Goal: Ask a question

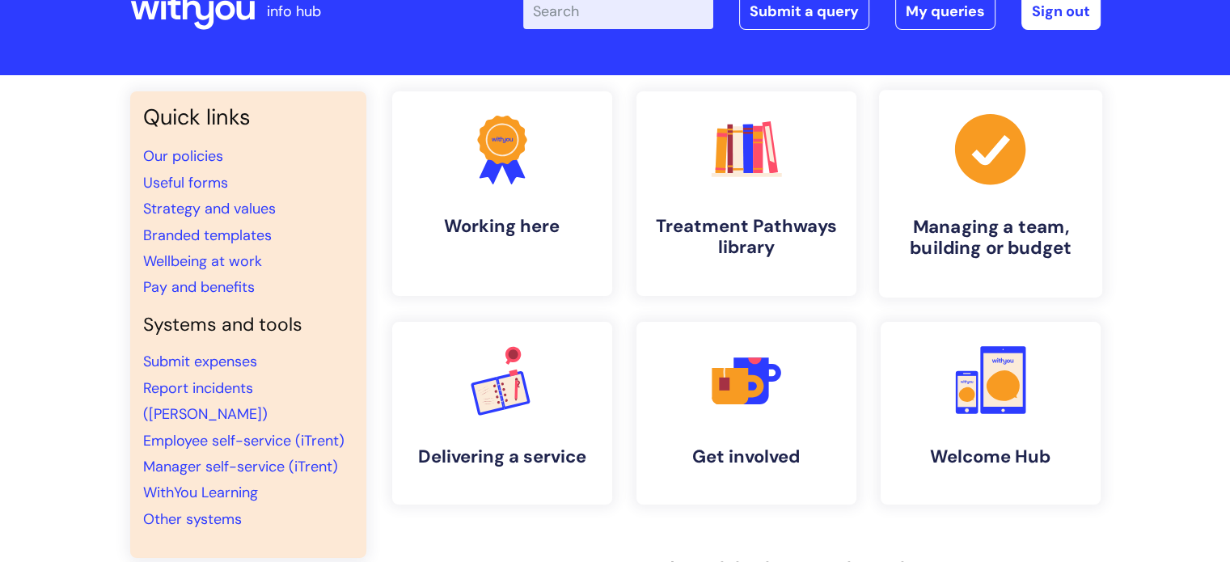
scroll to position [81, 0]
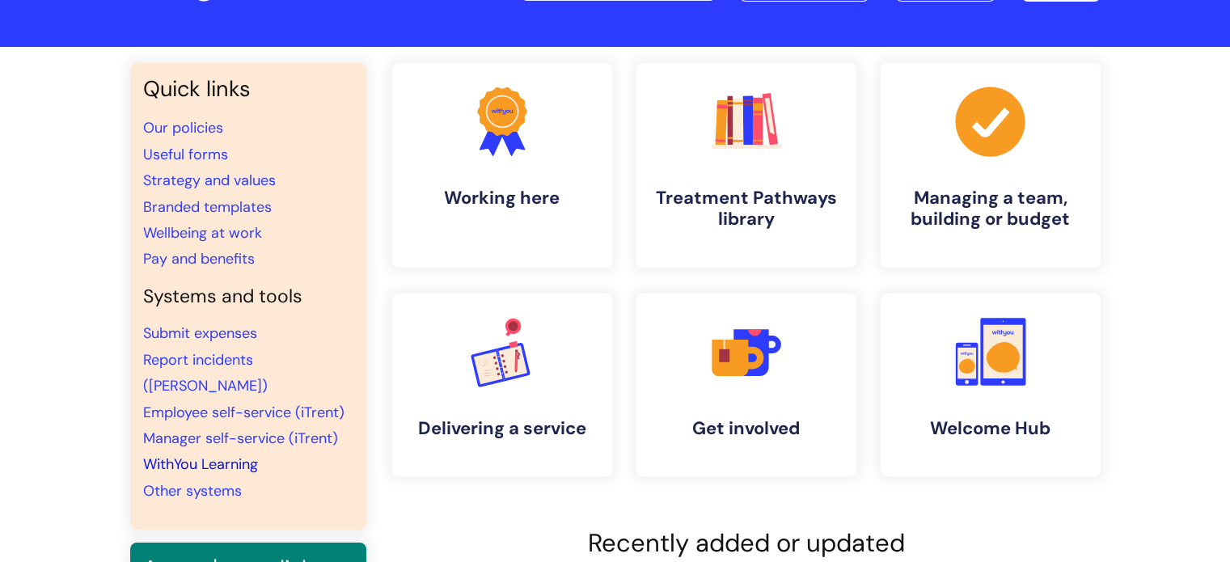
click at [202, 454] on link "WithYou Learning" at bounding box center [200, 463] width 115 height 19
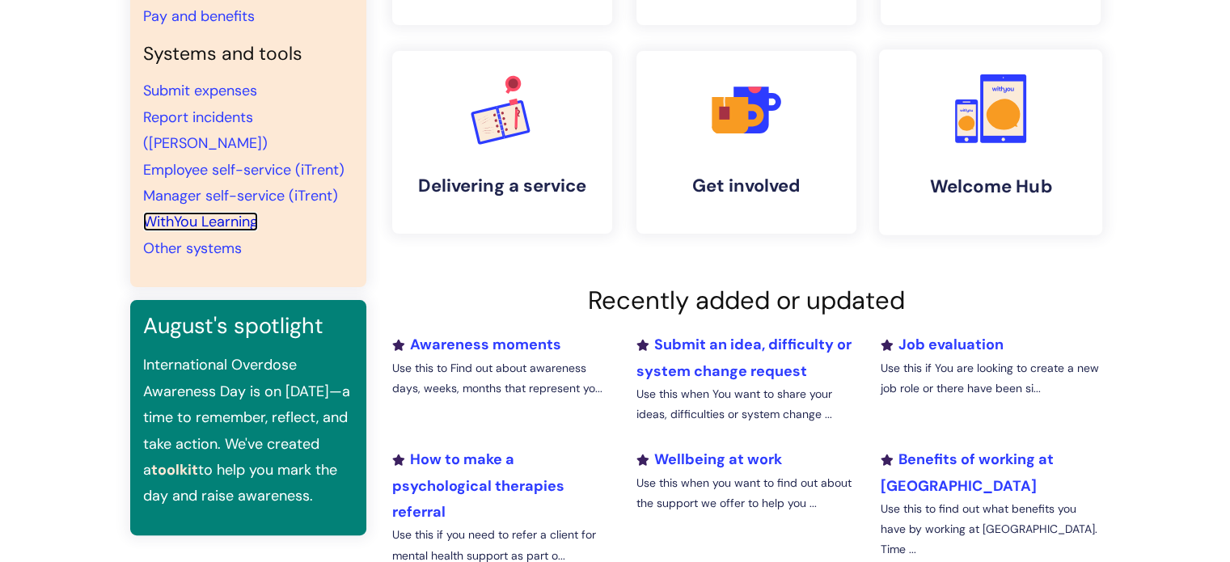
scroll to position [0, 0]
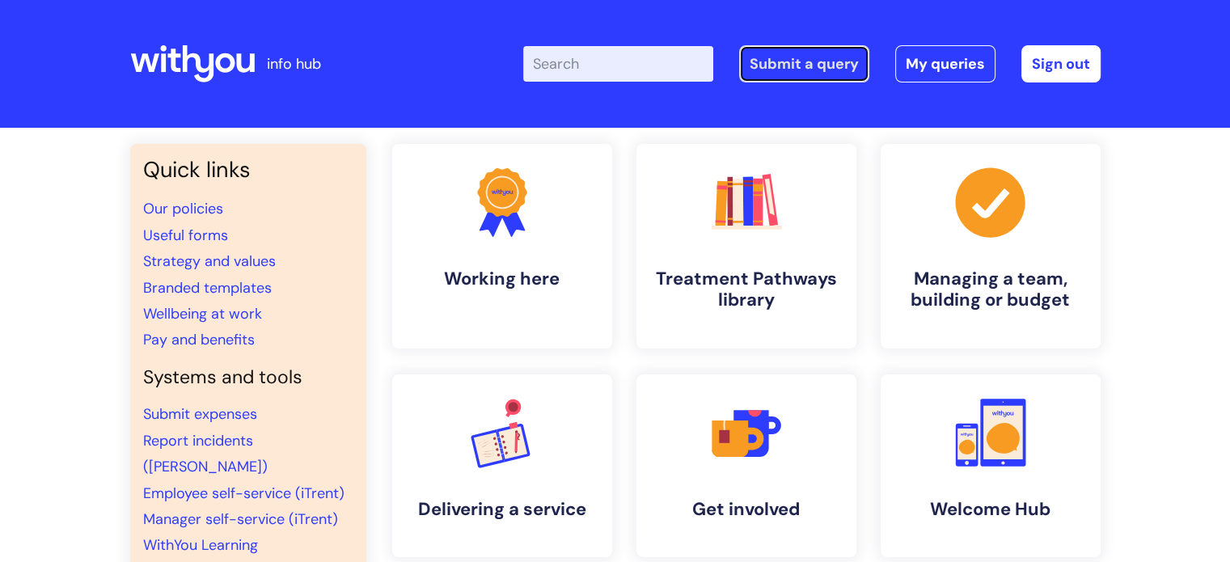
click at [800, 57] on link "Submit a query" at bounding box center [804, 63] width 130 height 37
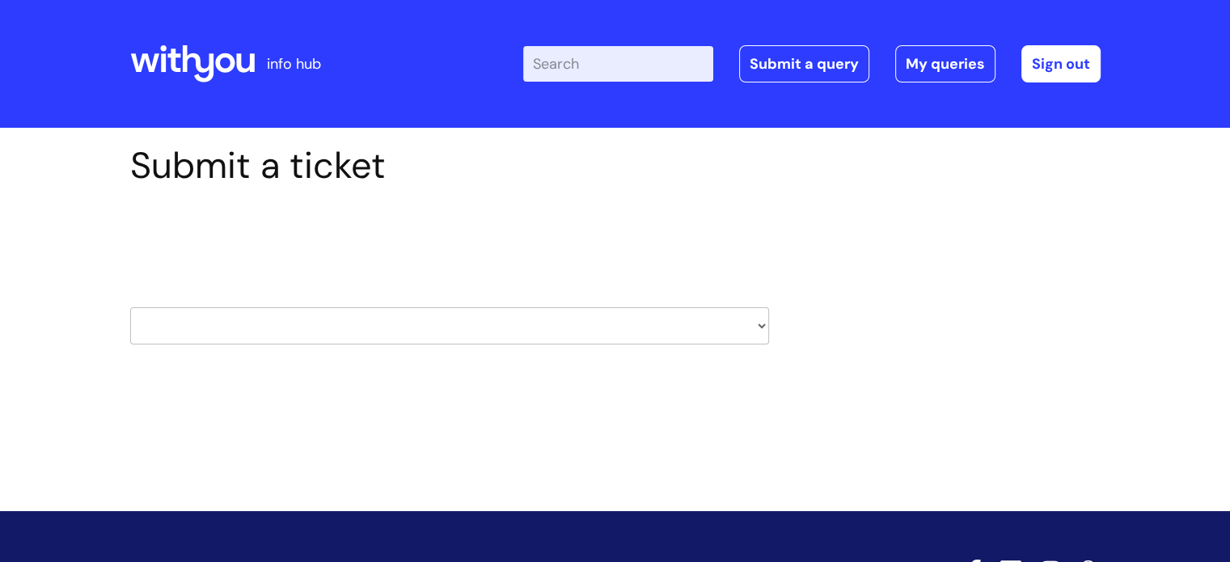
click at [357, 320] on select "HR / People IT and Support Clinical Drug Alerts Finance Accounts Data Support T…" at bounding box center [449, 325] width 639 height 37
select select "learning_and_development"
click at [130, 307] on select "HR / People IT and Support Clinical Drug Alerts Finance Accounts Data Support T…" at bounding box center [449, 325] width 639 height 37
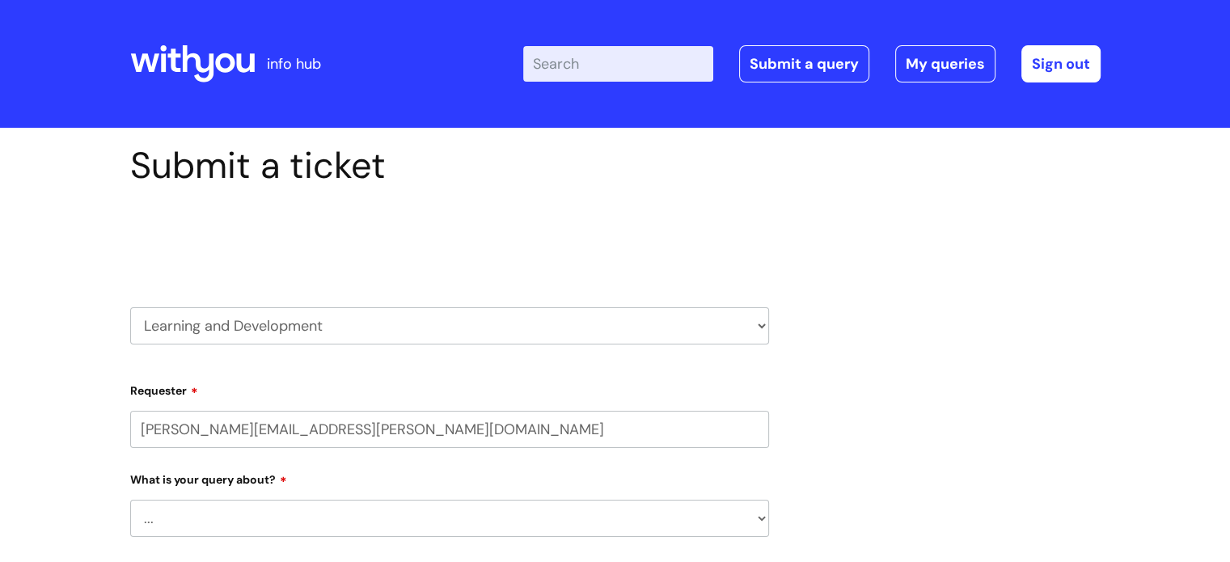
select select "80004157222"
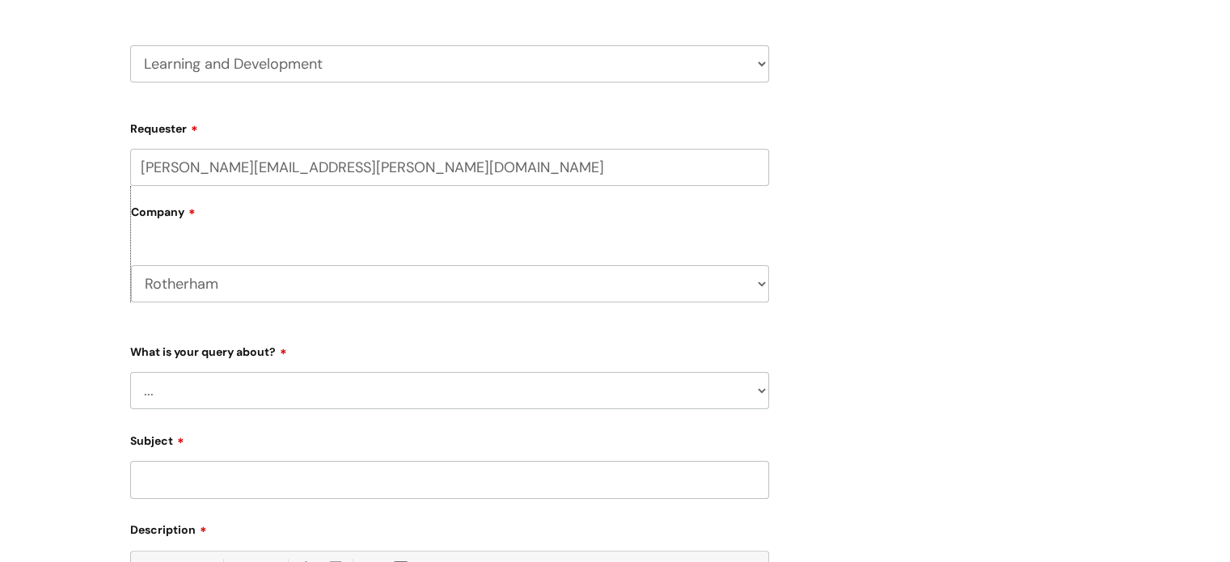
scroll to position [404, 0]
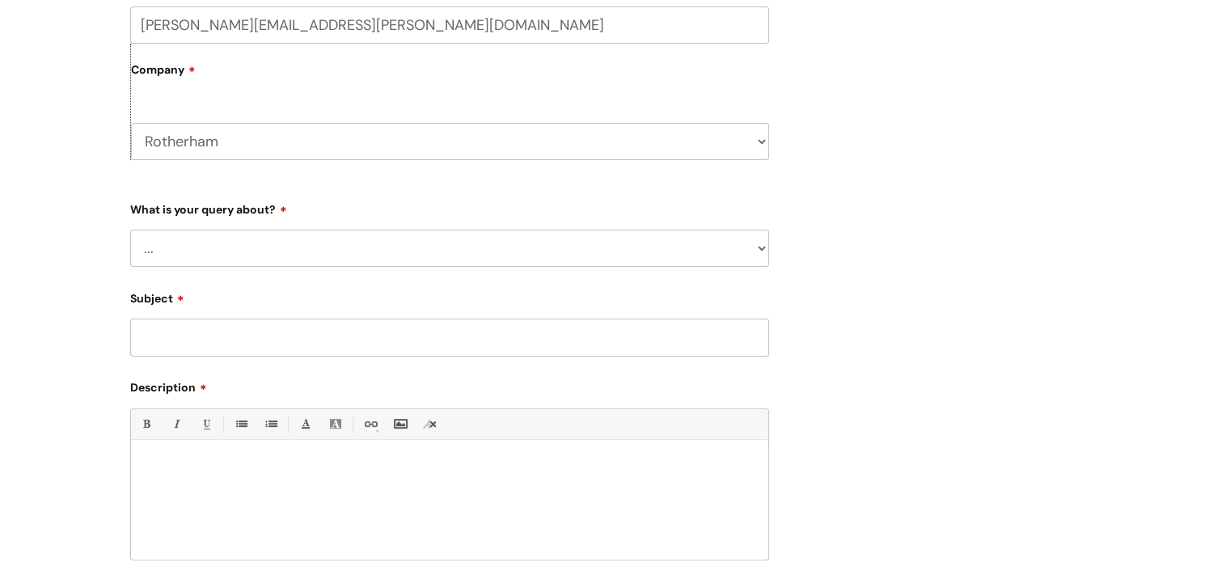
click at [213, 244] on select "... Question about a training course or session booking Ask about apprenticeshi…" at bounding box center [449, 248] width 639 height 37
select select "Question about a training course or session booking"
click at [130, 230] on select "... Question about a training course or session booking Ask about apprenticeshi…" at bounding box center [449, 248] width 639 height 37
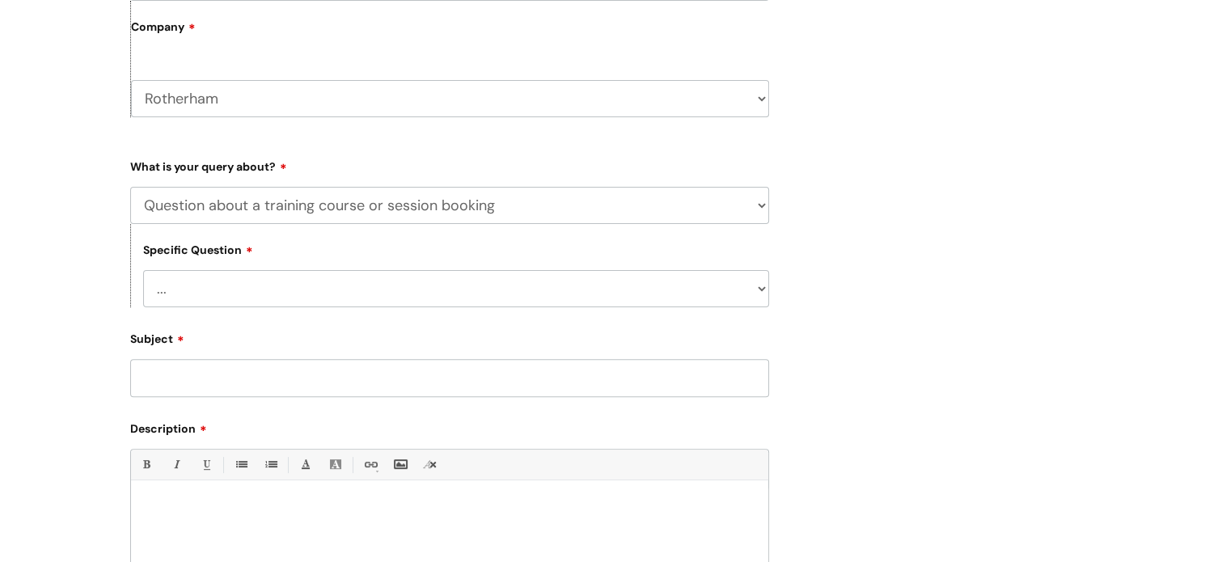
scroll to position [485, 0]
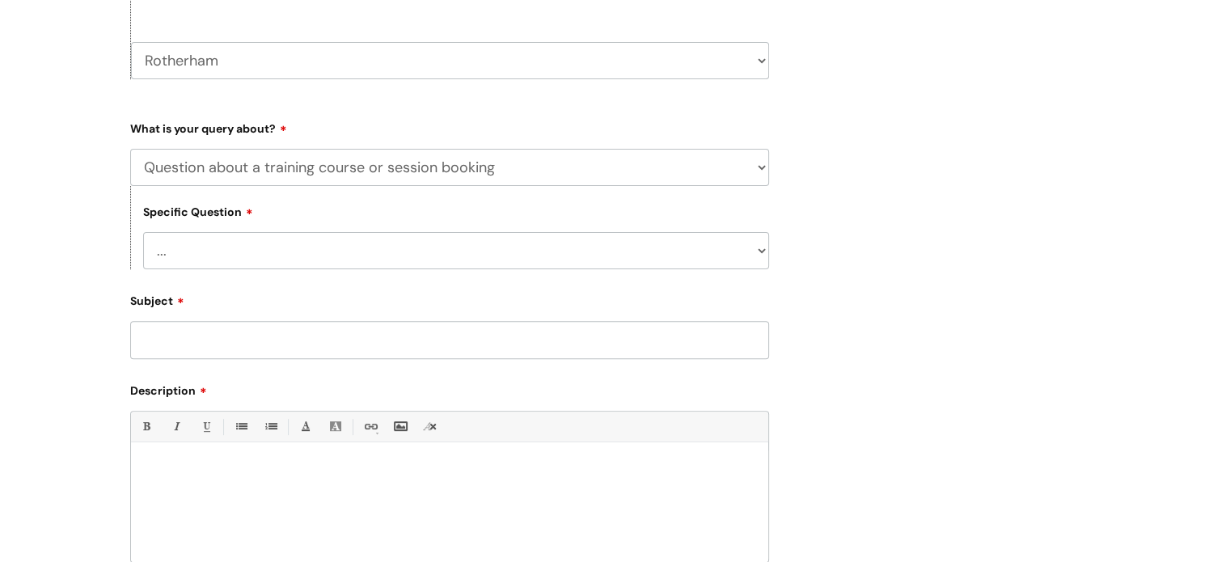
click at [422, 248] on select "... Training booking request Training dates/timetable Enquiry about a topic or …" at bounding box center [456, 250] width 626 height 37
select select "Attendance query"
click at [143, 233] on select "... Training booking request Training dates/timetable Enquiry about a topic or …" at bounding box center [456, 250] width 626 height 37
click at [346, 352] on input "Subject" at bounding box center [449, 339] width 639 height 37
type input "Welcome to withyou"
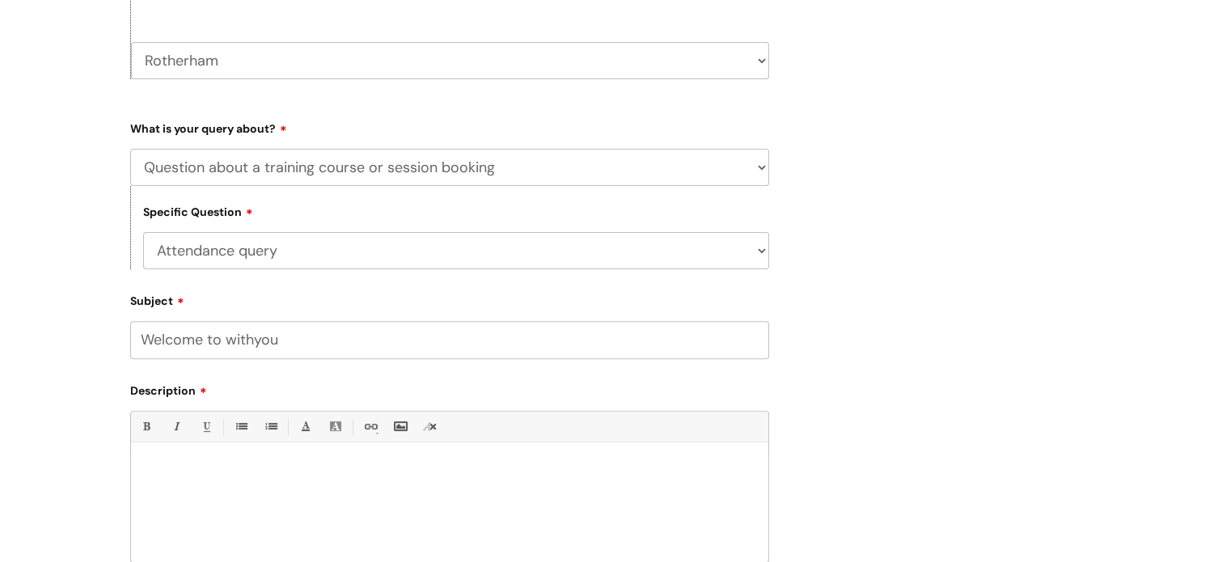
click at [249, 474] on p at bounding box center [449, 469] width 613 height 15
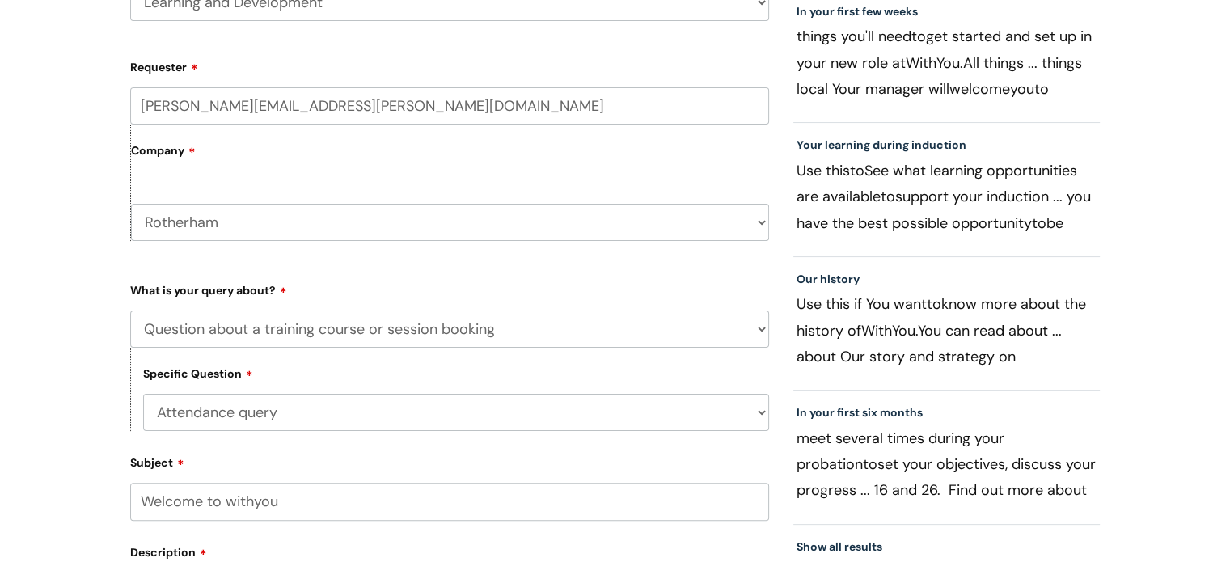
scroll to position [728, 0]
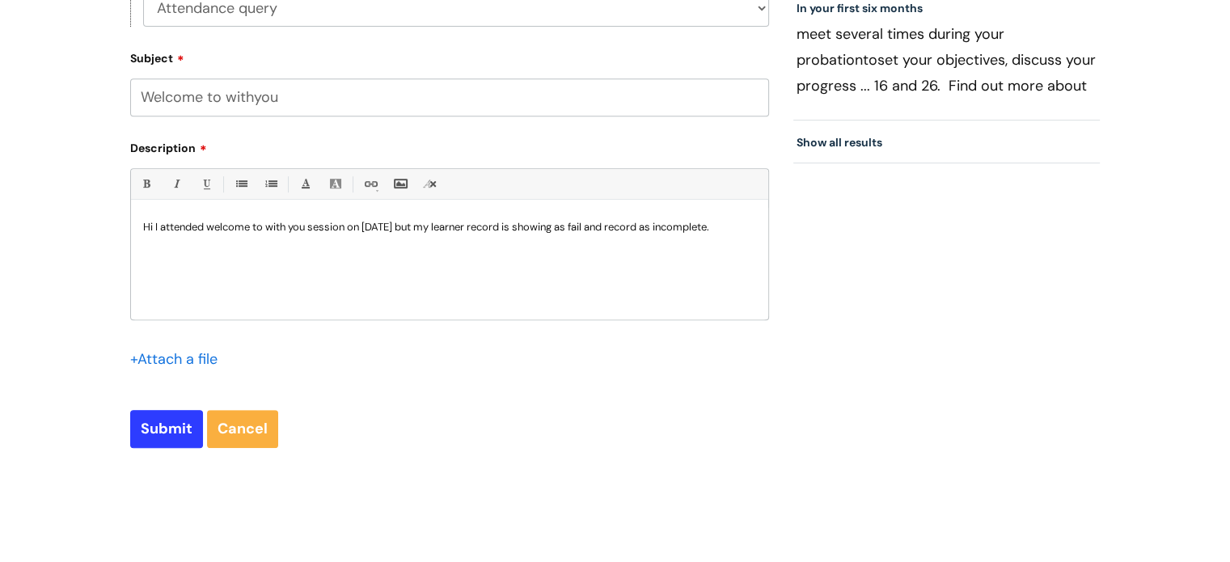
click at [207, 226] on p "Hi I attended welcome to with you session on [DATE] but my learner record is sh…" at bounding box center [449, 227] width 613 height 15
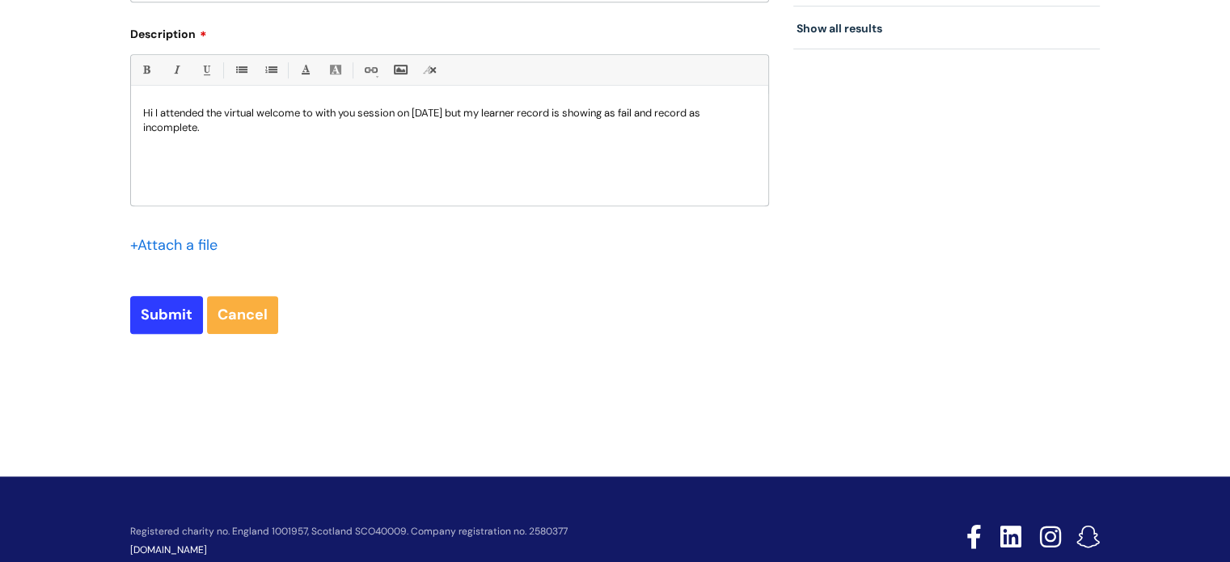
scroll to position [886, 0]
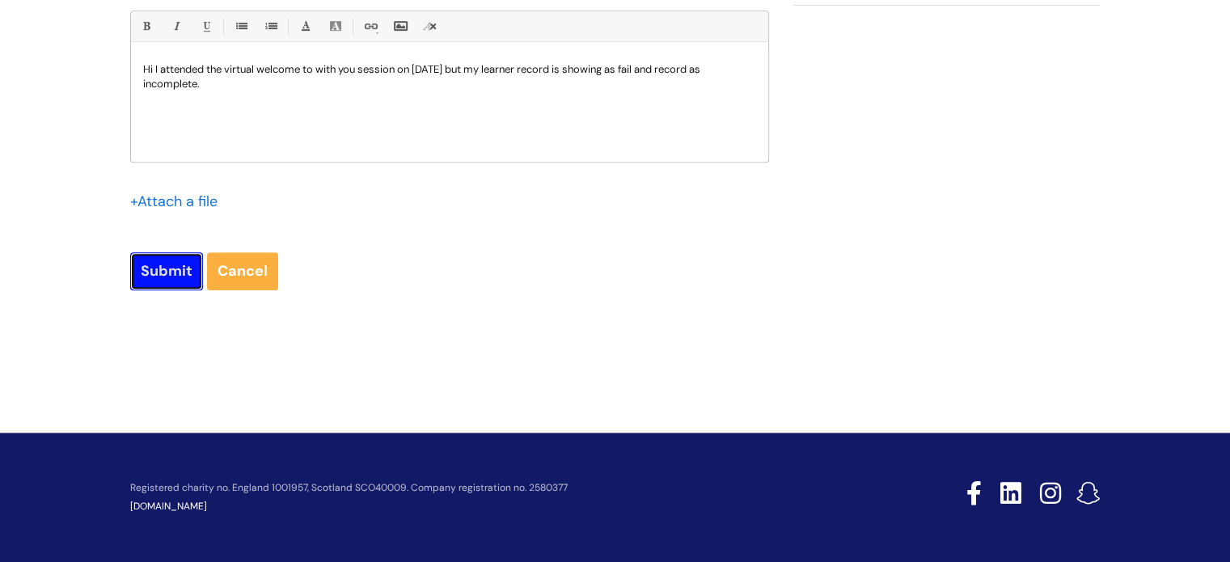
click at [168, 278] on input "Submit" at bounding box center [166, 270] width 73 height 37
type input "Please Wait..."
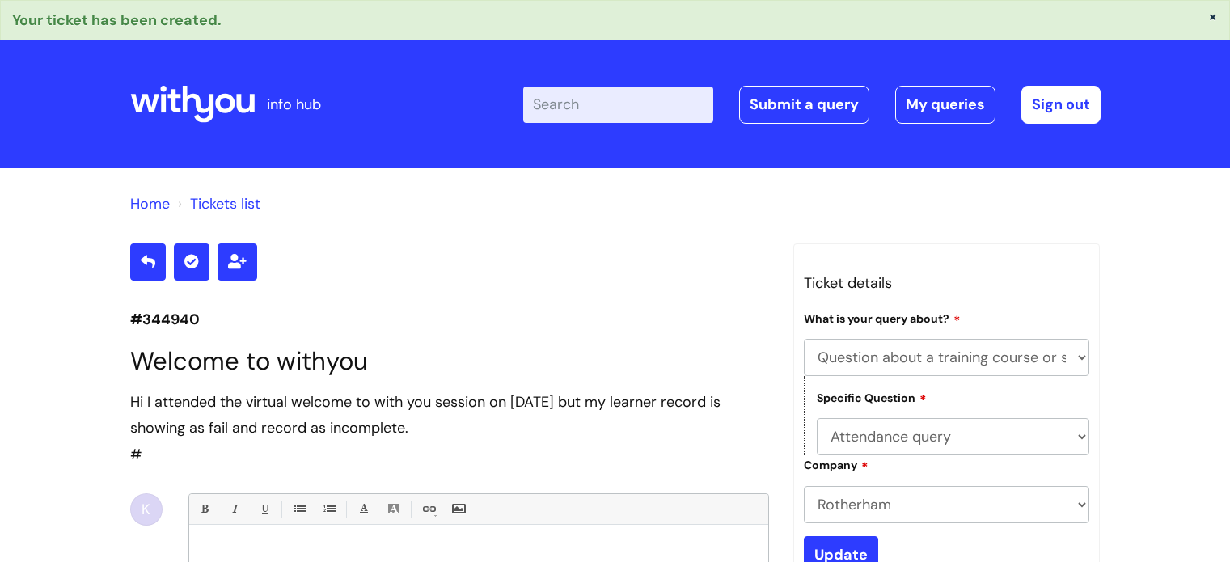
select select "Question about a training course or session booking"
select select "Attendance query"
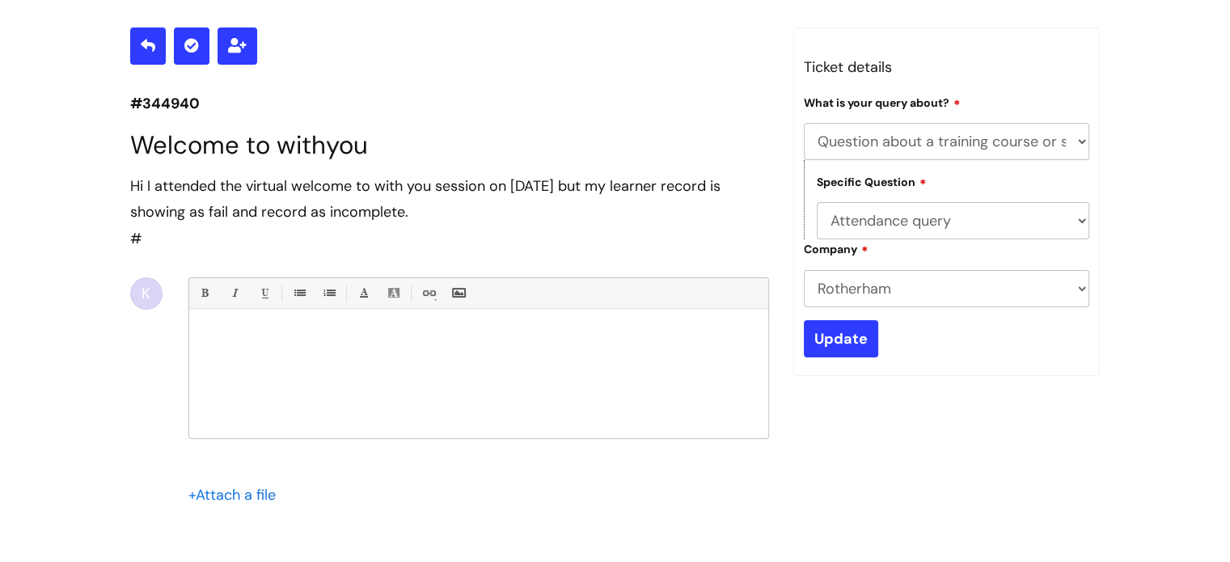
scroll to position [81, 0]
